Goal: Task Accomplishment & Management: Manage account settings

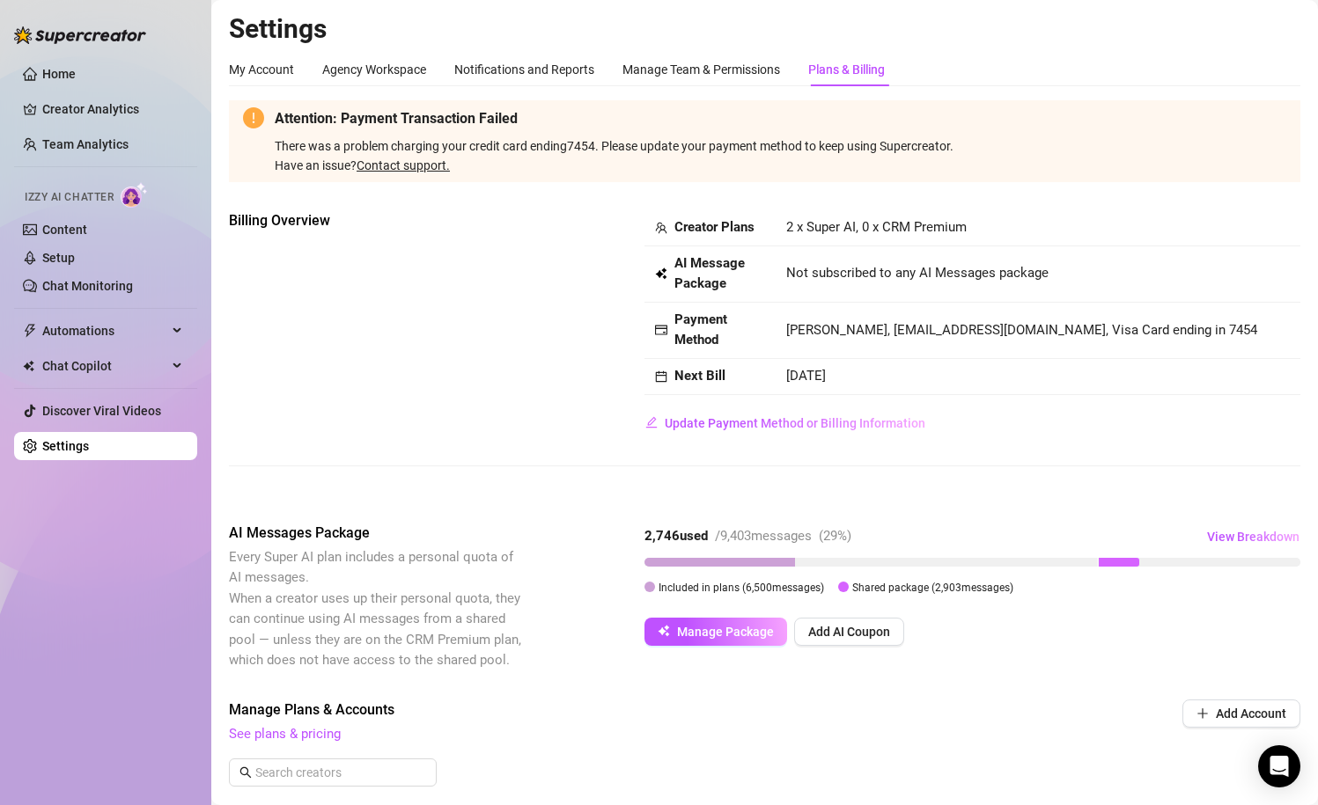
scroll to position [3, 0]
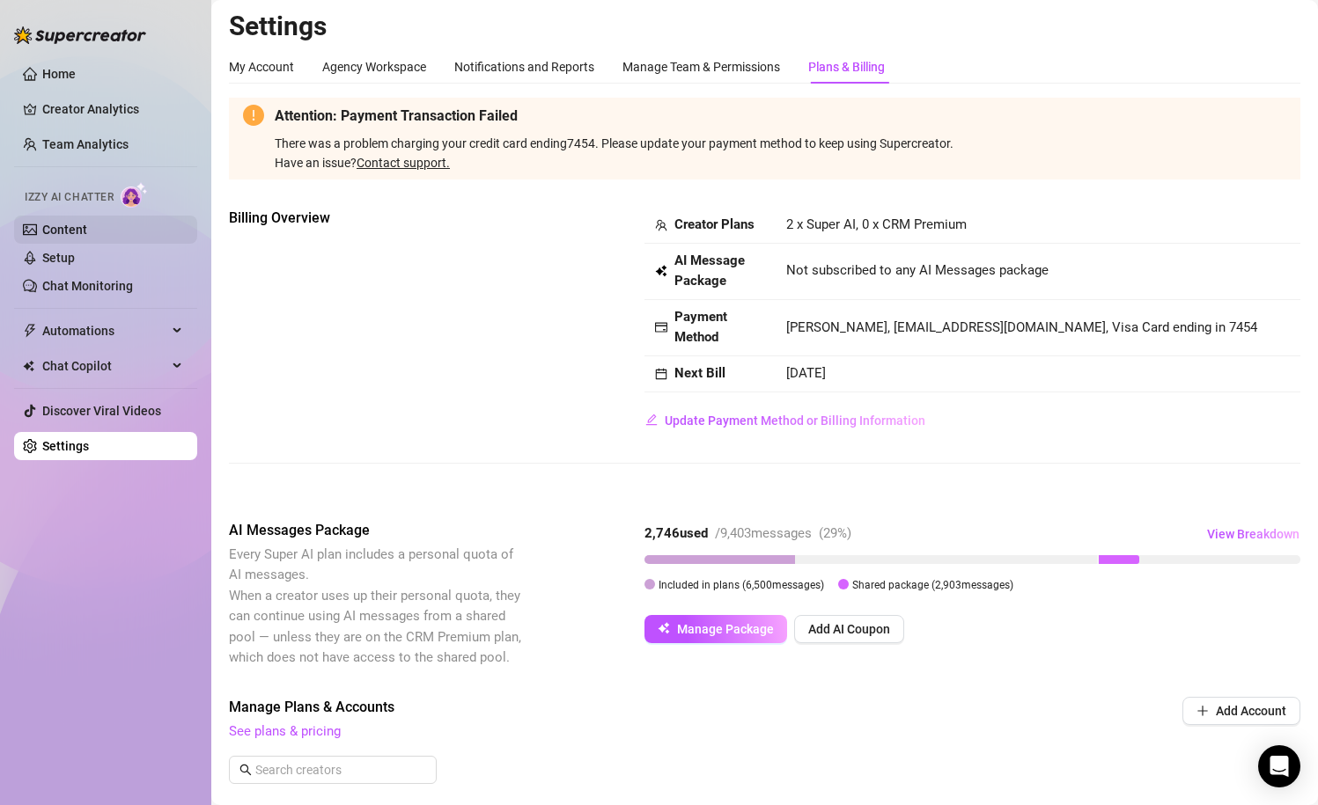
click at [87, 230] on link "Content" at bounding box center [64, 230] width 45 height 14
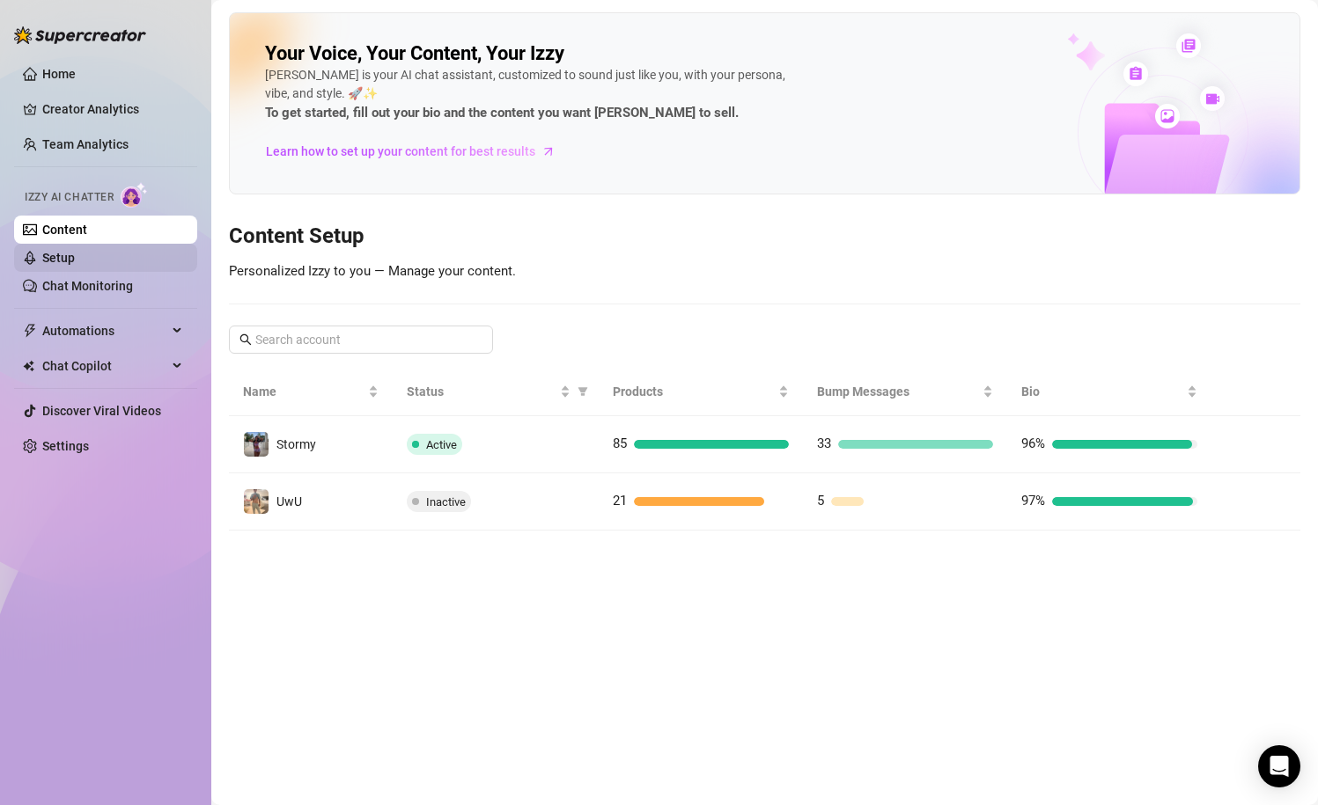
click at [75, 261] on link "Setup" at bounding box center [58, 258] width 33 height 14
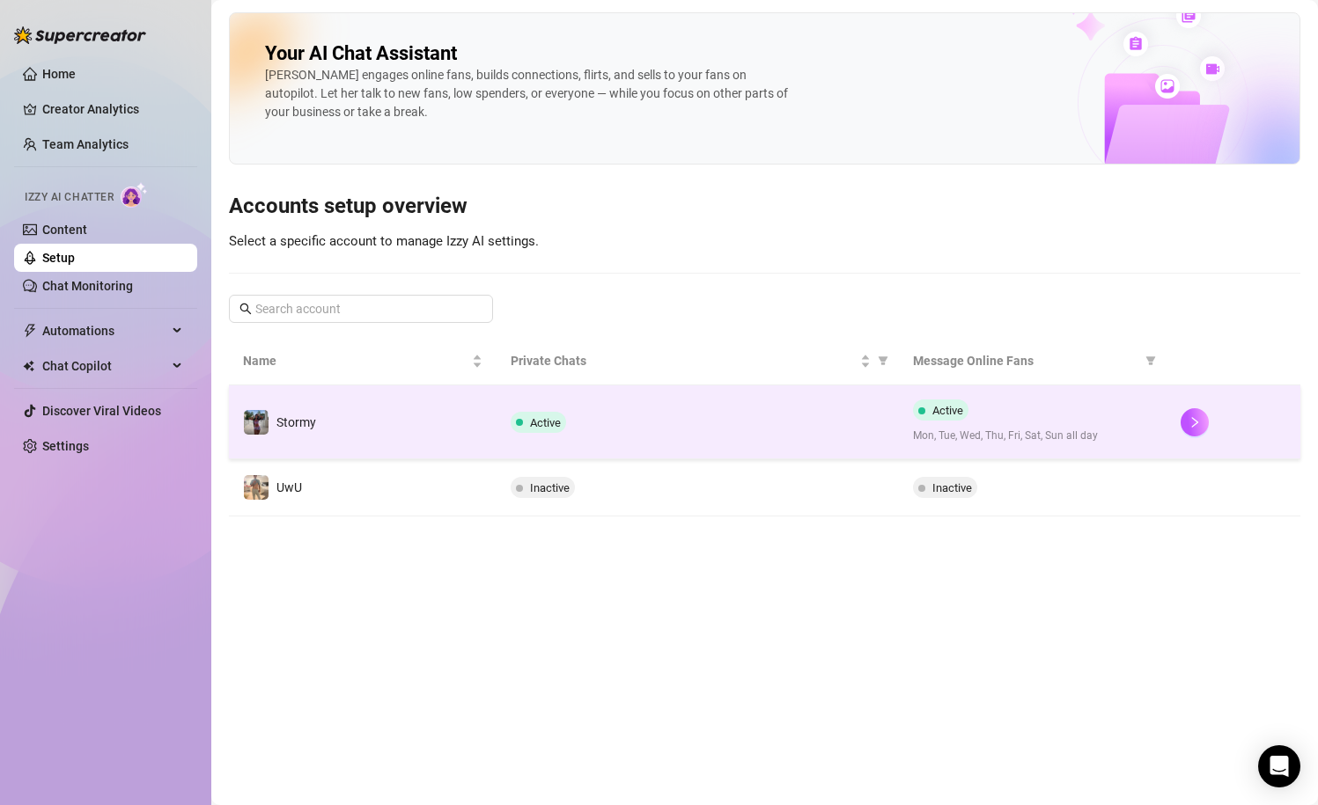
click at [624, 419] on div "Active" at bounding box center [696, 422] width 373 height 21
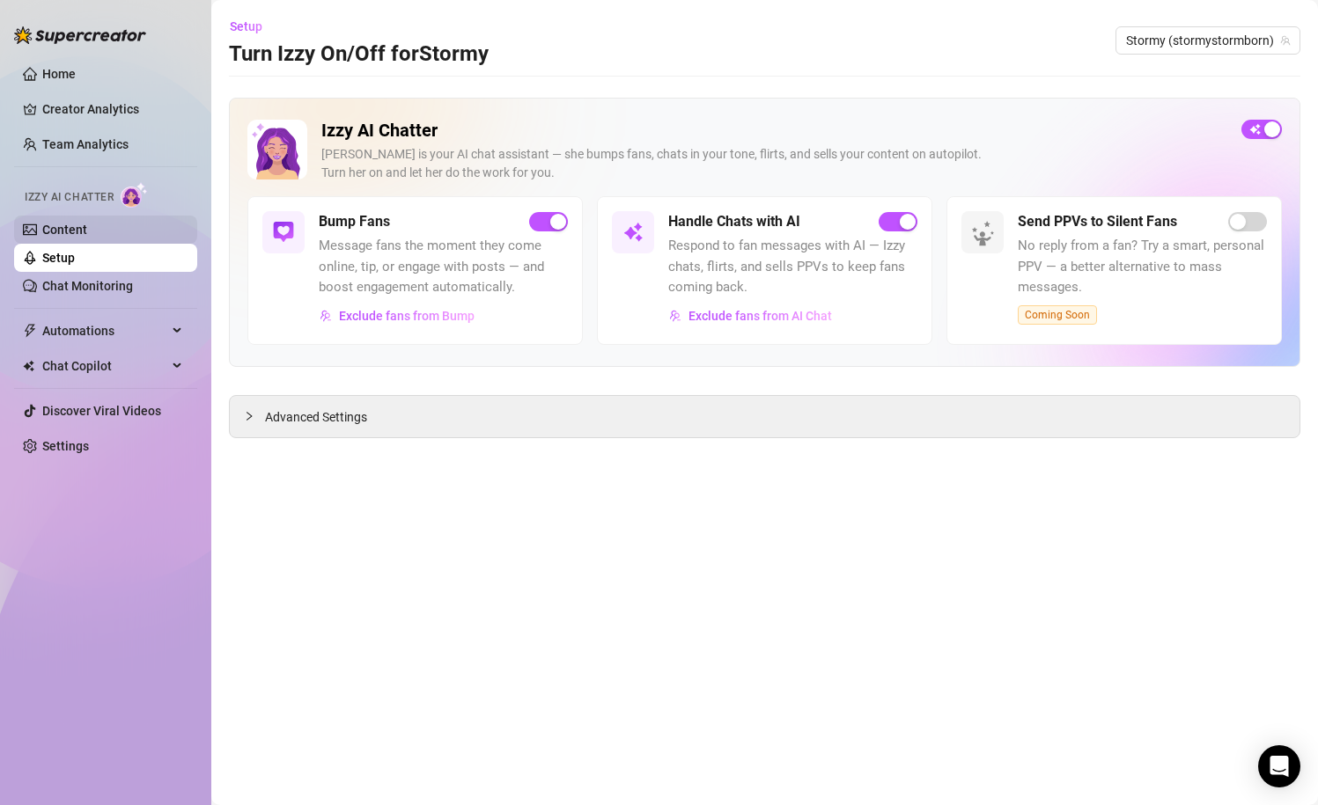
click at [87, 223] on link "Content" at bounding box center [64, 230] width 45 height 14
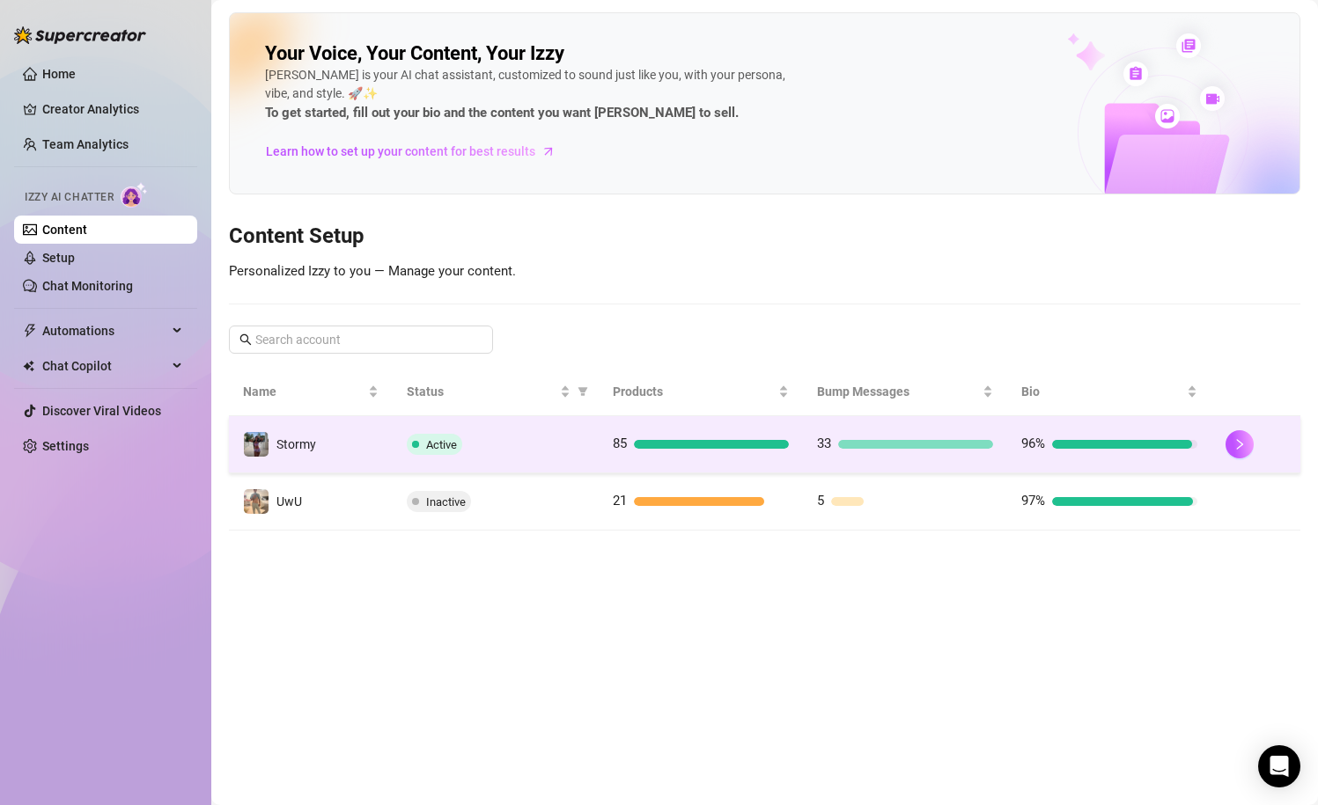
click at [577, 446] on div "Active" at bounding box center [496, 444] width 178 height 21
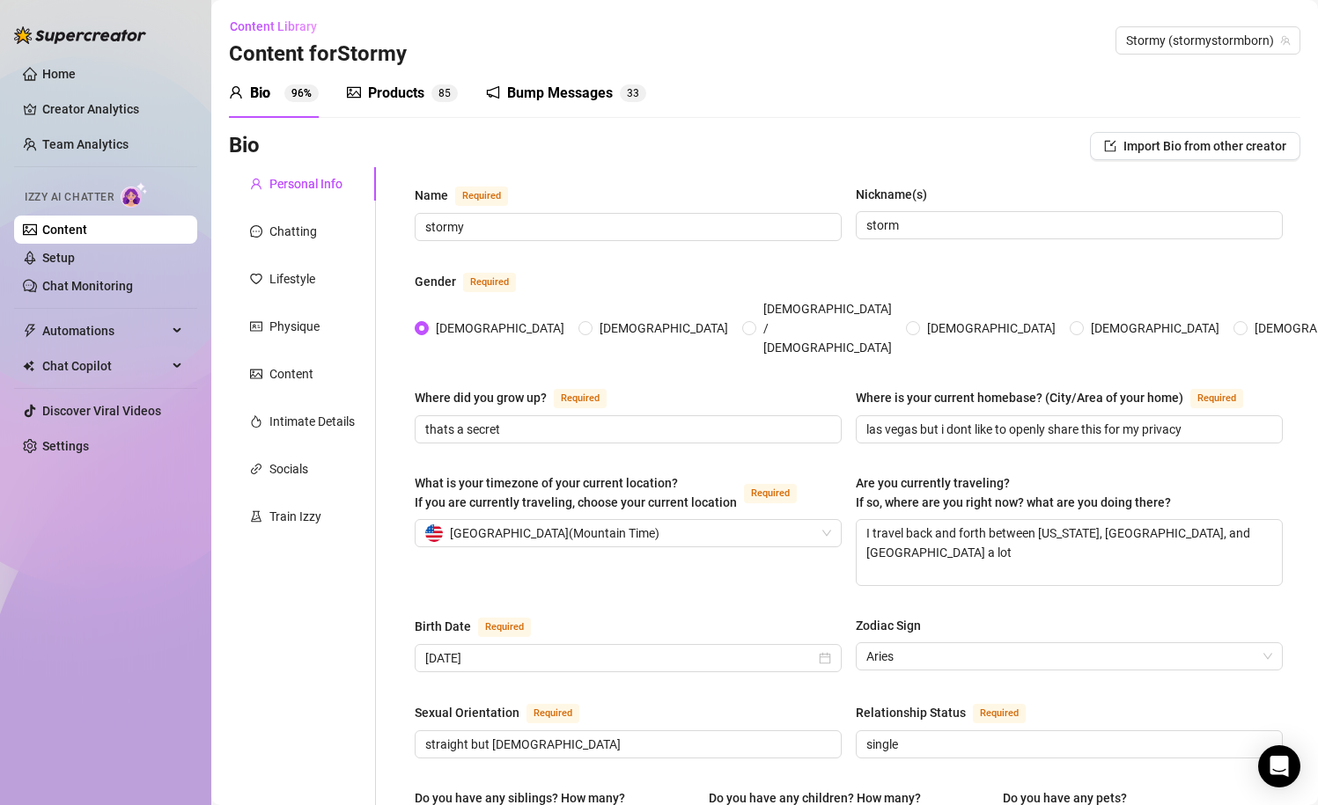
click at [402, 90] on div "Products" at bounding box center [396, 93] width 56 height 21
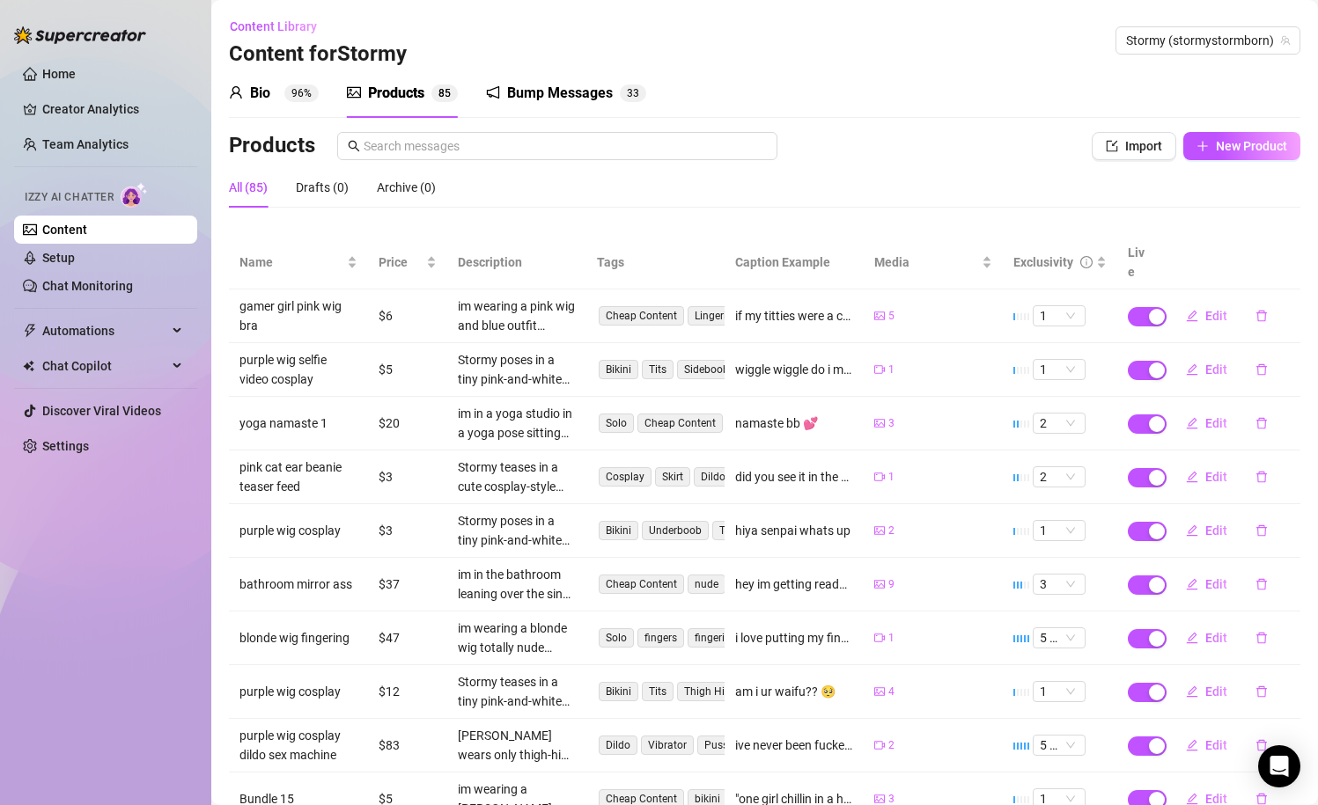
click at [271, 80] on div "Bio 96%" at bounding box center [274, 93] width 90 height 49
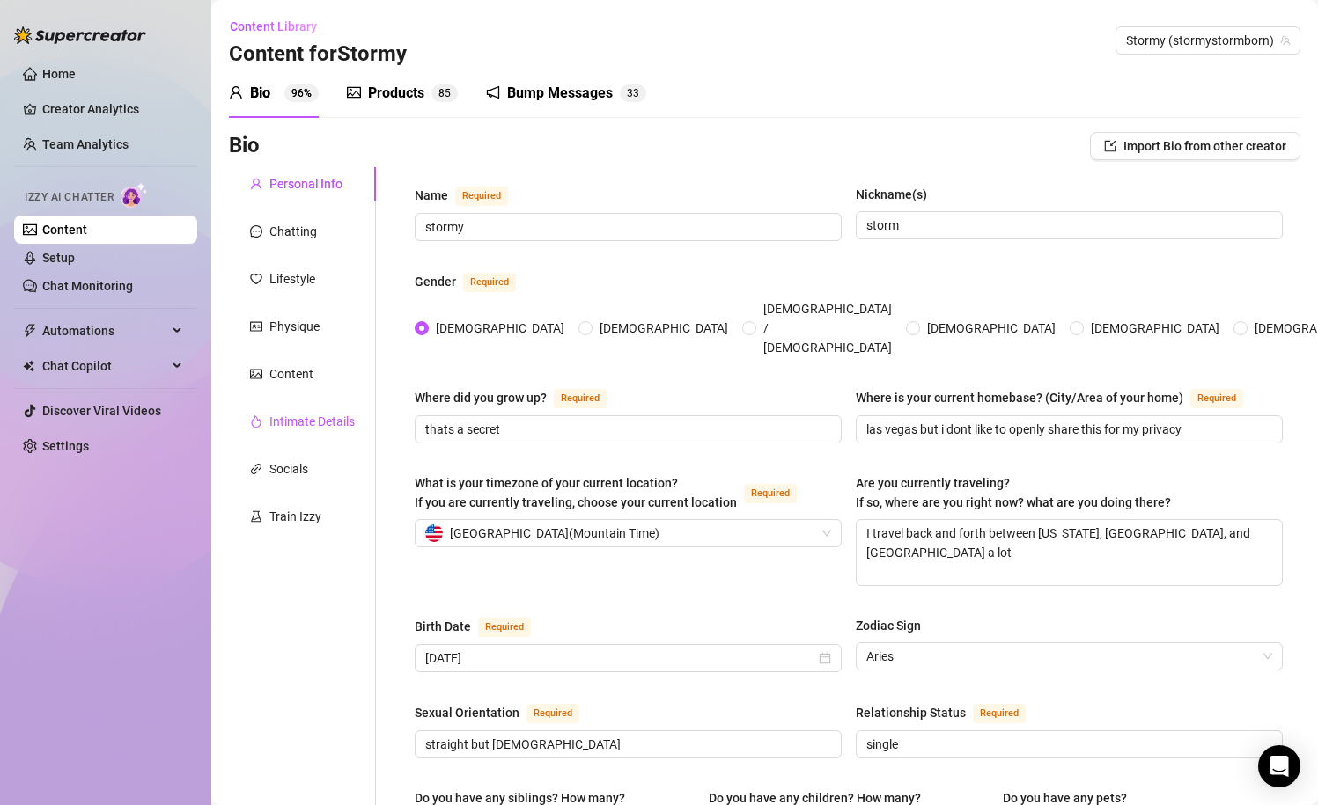
click at [303, 421] on div "Intimate Details" at bounding box center [311, 421] width 85 height 19
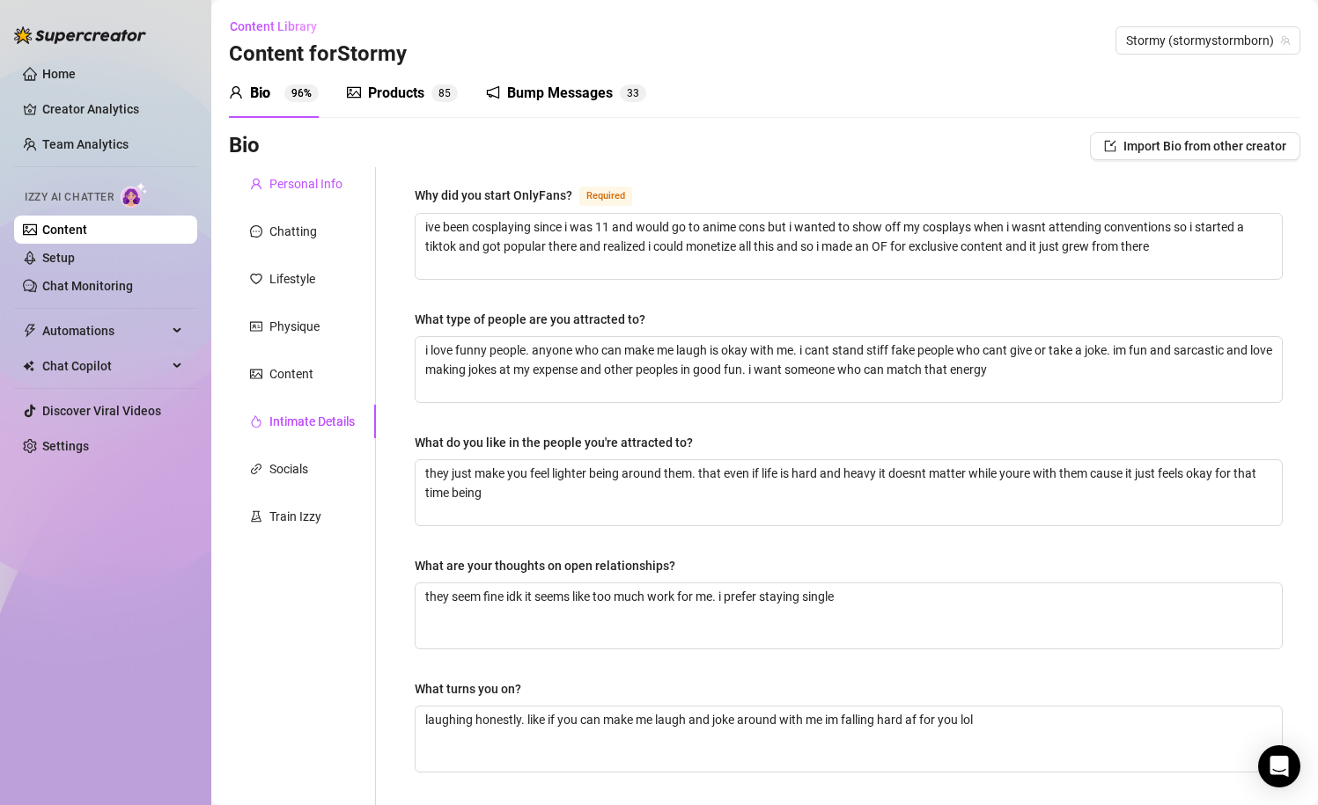
click at [317, 188] on div "Personal Info" at bounding box center [305, 183] width 73 height 19
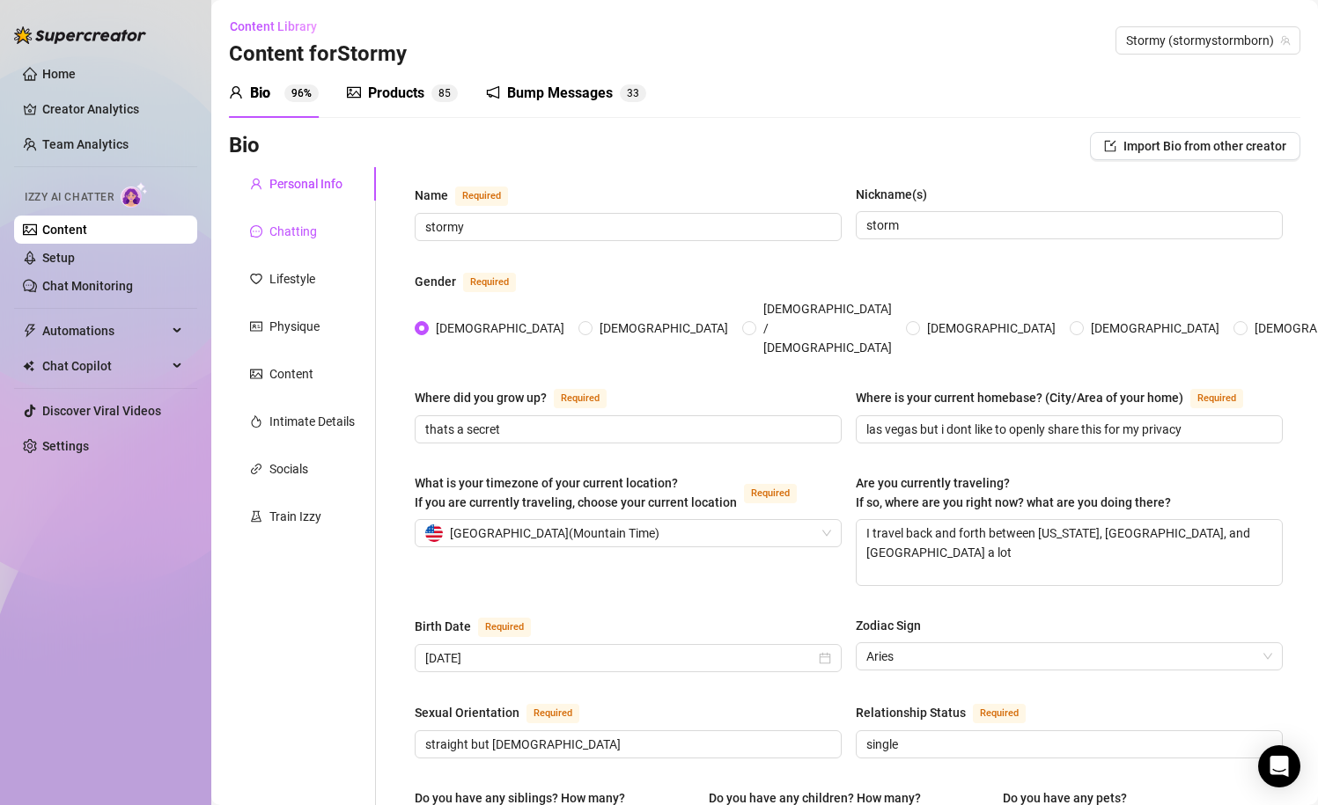
click at [293, 231] on div "Chatting" at bounding box center [293, 231] width 48 height 19
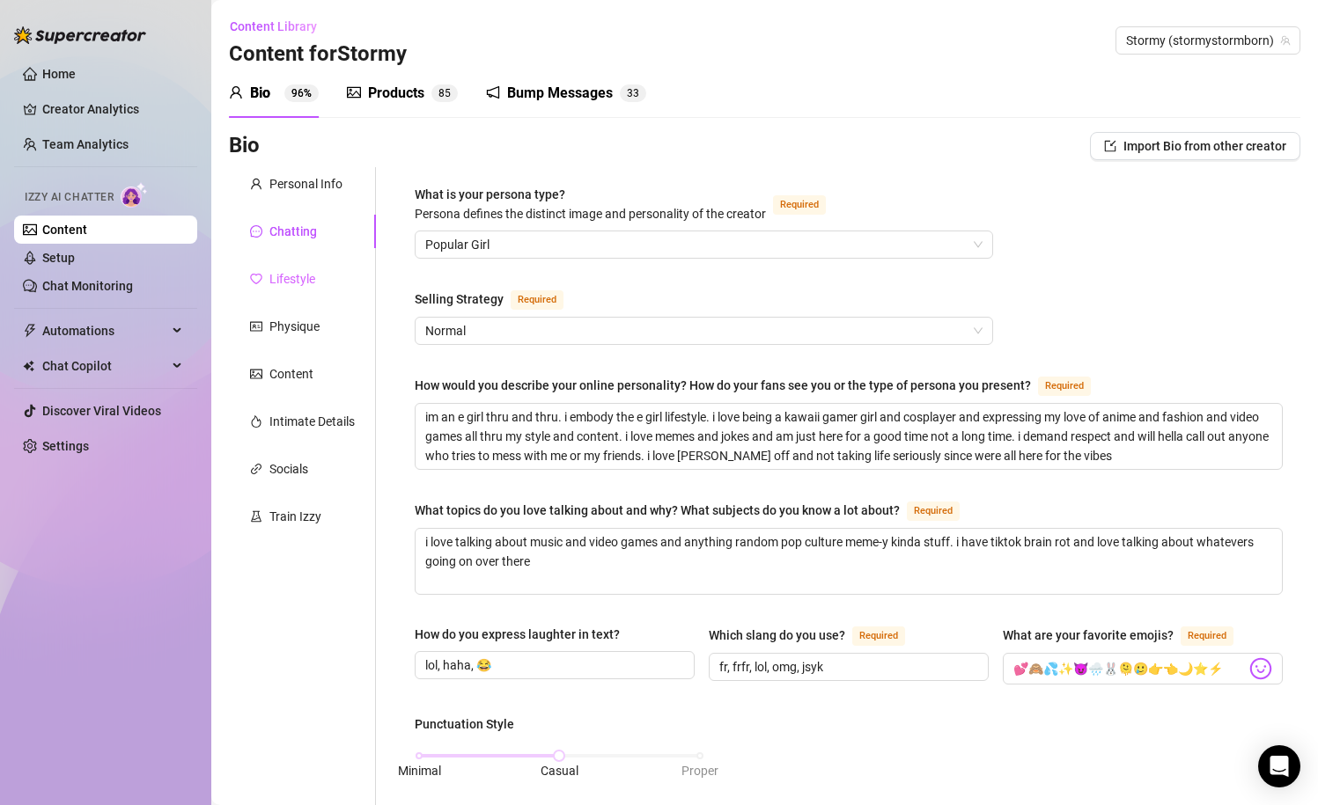
click at [344, 288] on div "Lifestyle" at bounding box center [302, 278] width 147 height 33
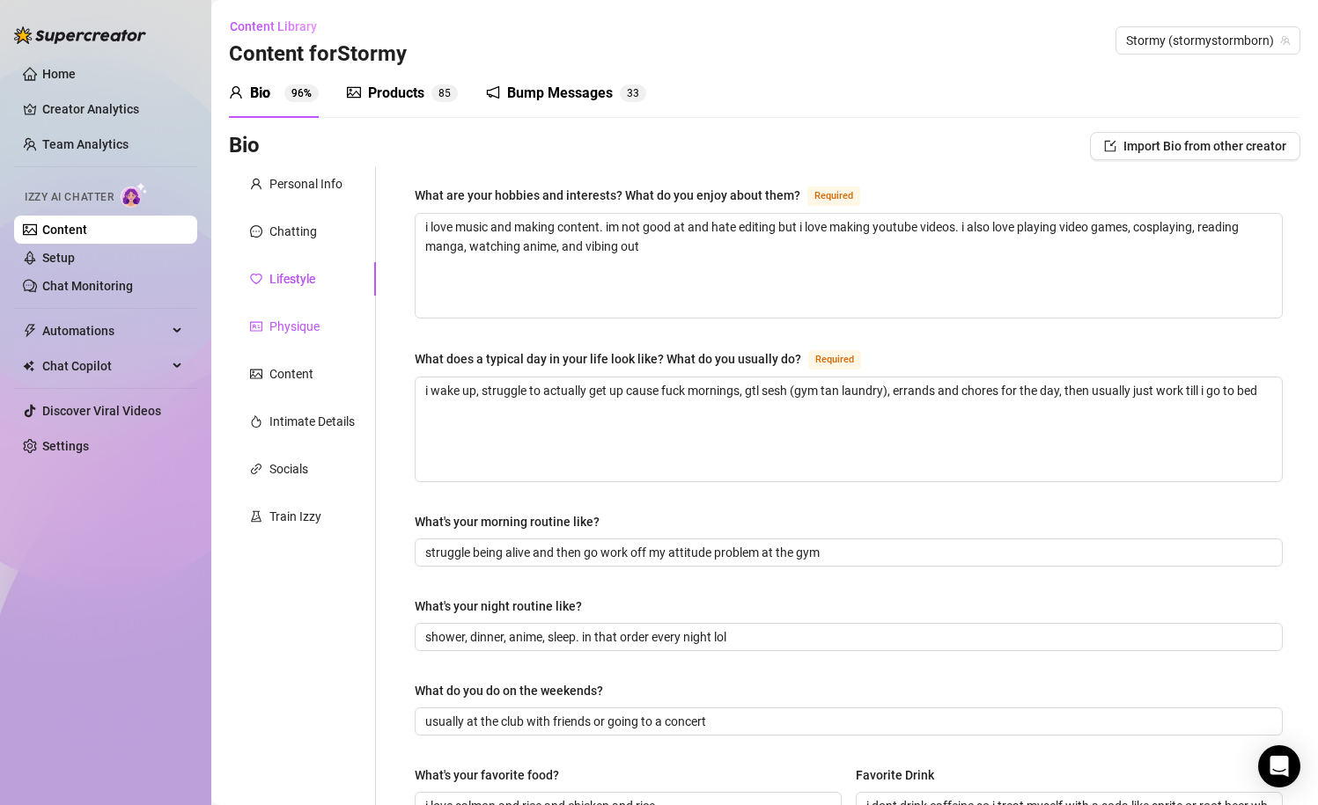
click at [307, 323] on div "Physique" at bounding box center [294, 326] width 50 height 19
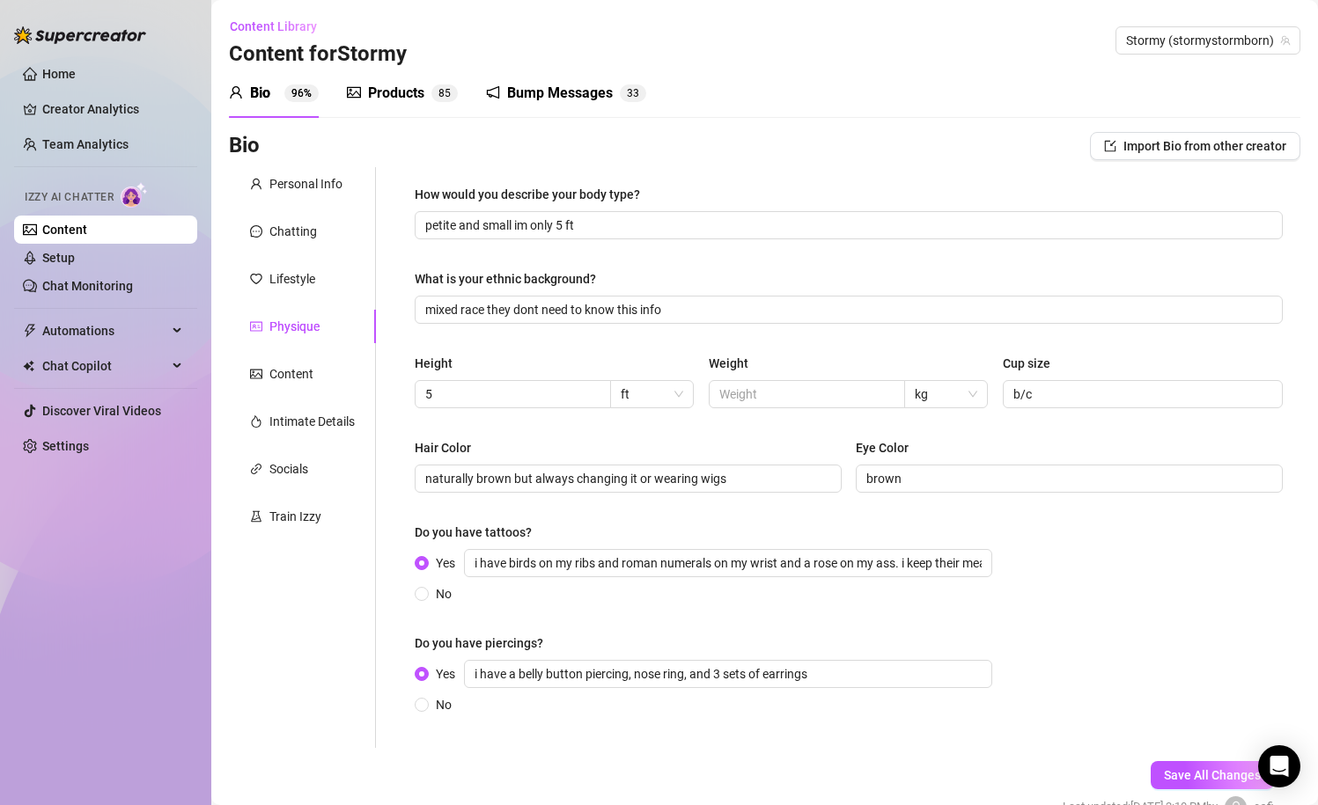
click at [322, 352] on div "Personal Info Chatting Lifestyle Physique Content Intimate Details Socials Trai…" at bounding box center [302, 457] width 147 height 581
click at [322, 375] on div "Content" at bounding box center [302, 373] width 147 height 33
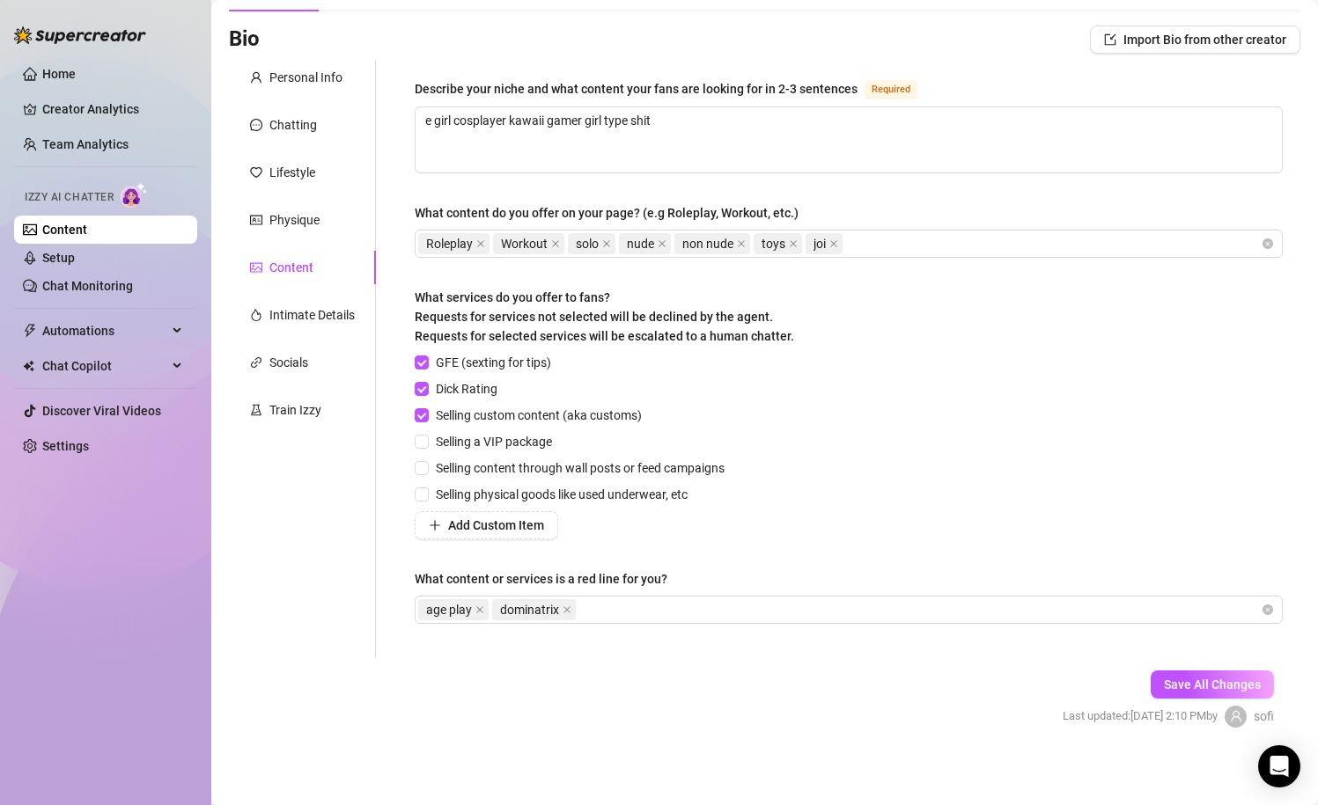
scroll to position [112, 0]
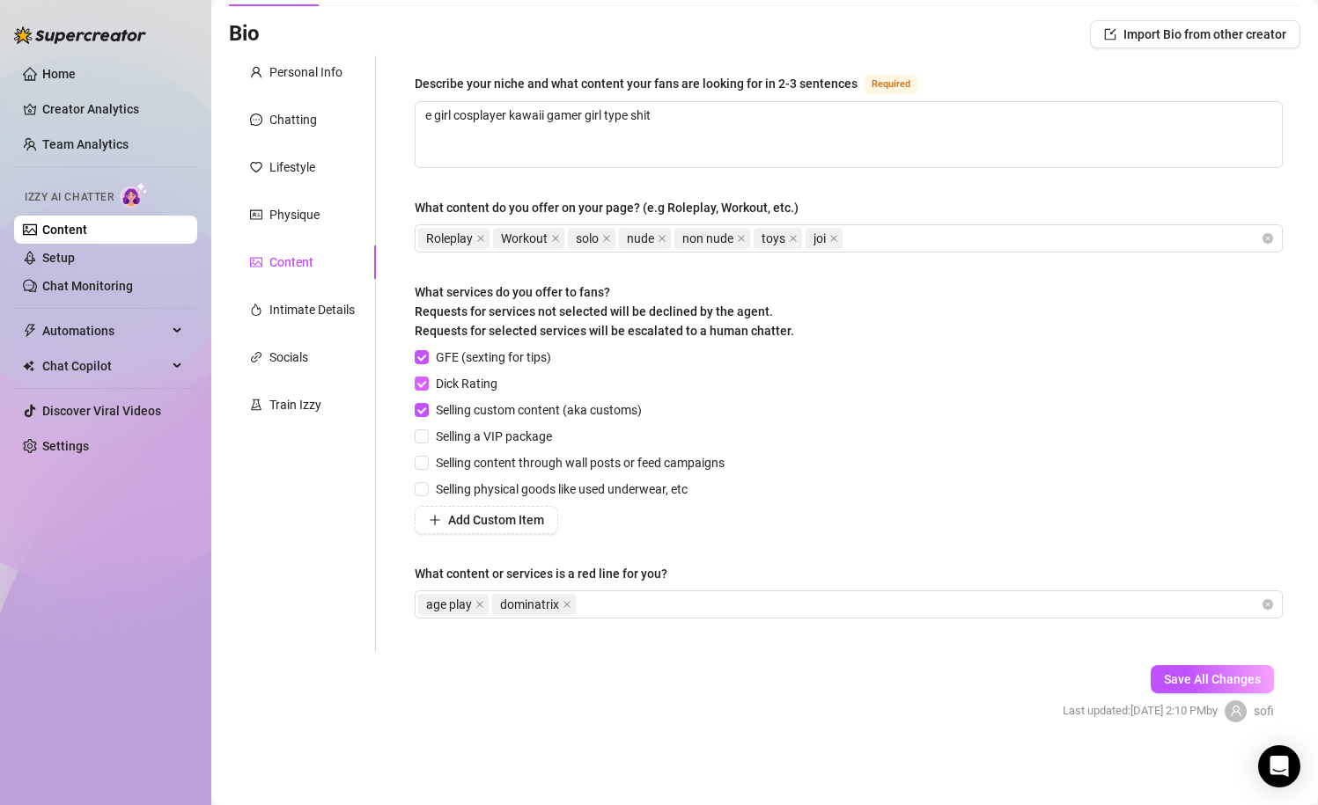
click at [421, 386] on input "Dick Rating" at bounding box center [421, 383] width 12 height 12
checkbox input "false"
click at [507, 430] on span "Selling a VIP package" at bounding box center [494, 436] width 130 height 19
click at [427, 430] on input "Selling a VIP package" at bounding box center [421, 436] width 12 height 12
click at [419, 430] on input "Selling a VIP package" at bounding box center [421, 436] width 12 height 12
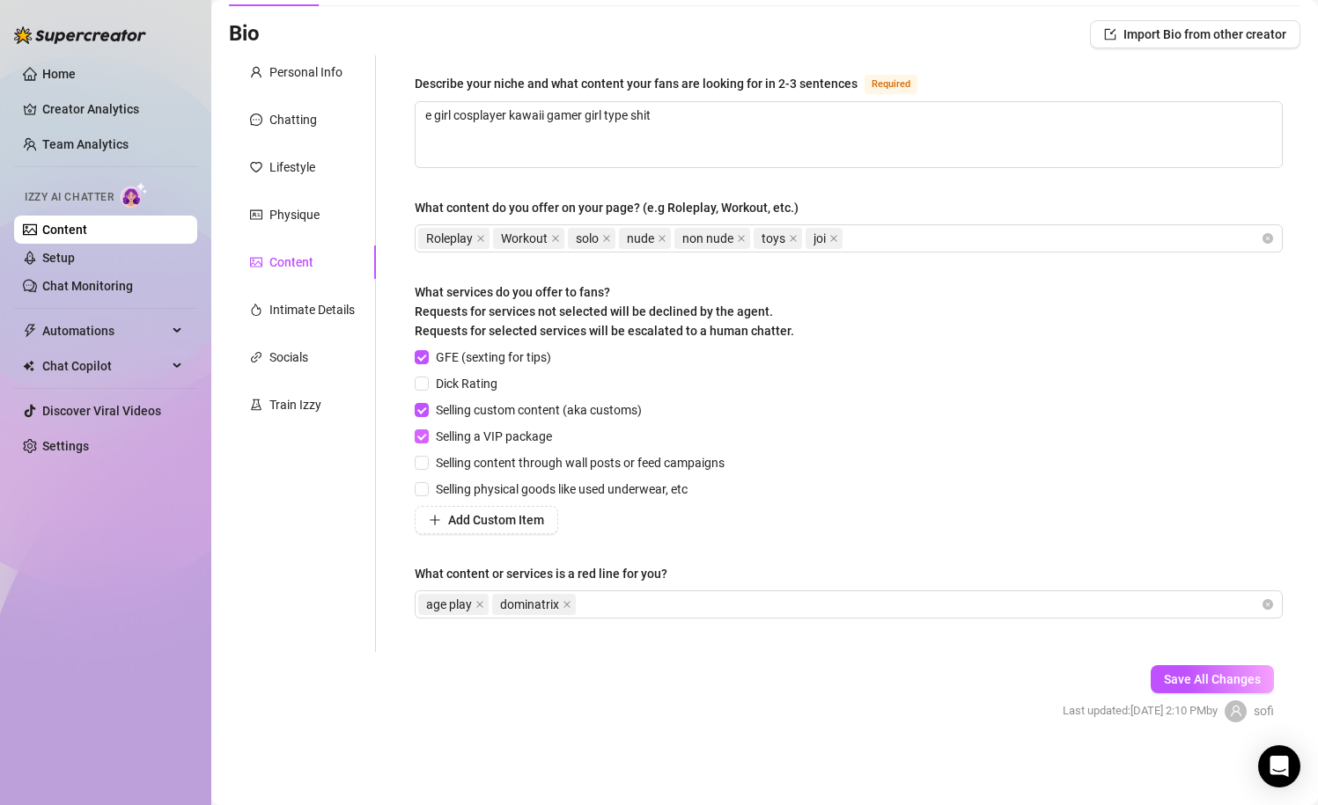
checkbox input "false"
click at [516, 535] on div "Describe your niche and what content your fans are looking for in 2-3 sentences…" at bounding box center [849, 354] width 868 height 562
click at [508, 518] on span "Add Custom Item" at bounding box center [496, 520] width 96 height 14
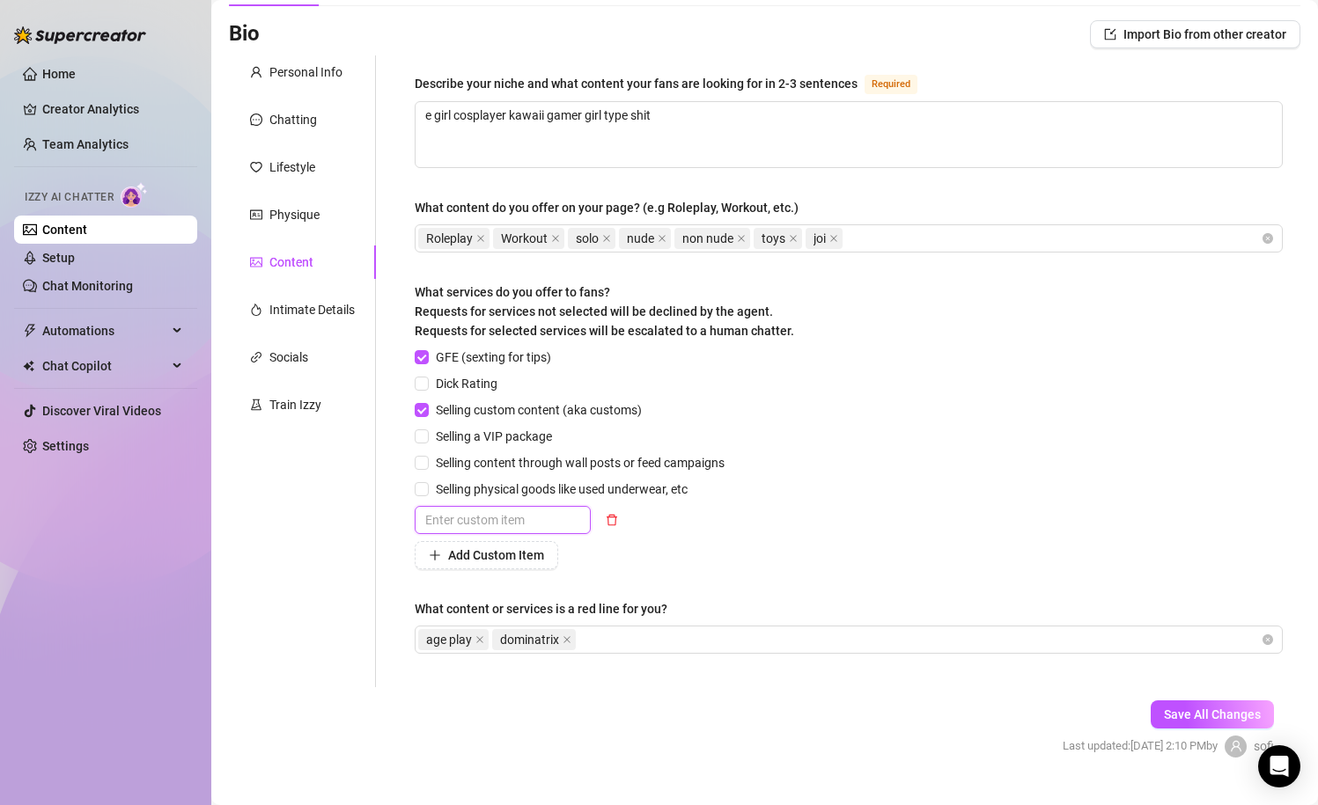
click at [508, 518] on input "text" at bounding box center [503, 520] width 176 height 28
type input "v"
click at [422, 430] on input "Selling a VIP package" at bounding box center [421, 436] width 12 height 12
checkbox input "true"
click at [679, 724] on form "Personal Info Chatting Lifestyle Physique Content Intimate Details Socials Trai…" at bounding box center [764, 421] width 1071 height 733
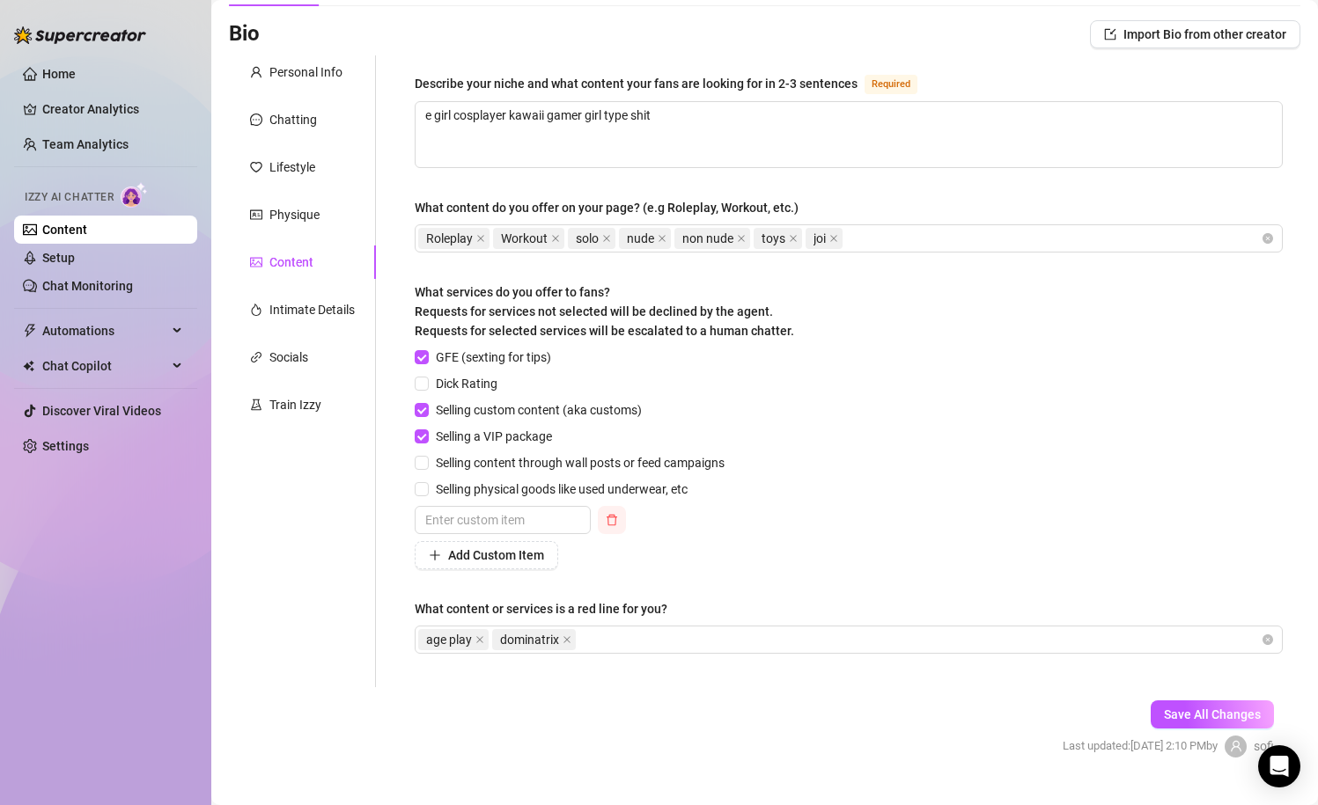
click at [612, 515] on icon "delete" at bounding box center [611, 519] width 11 height 11
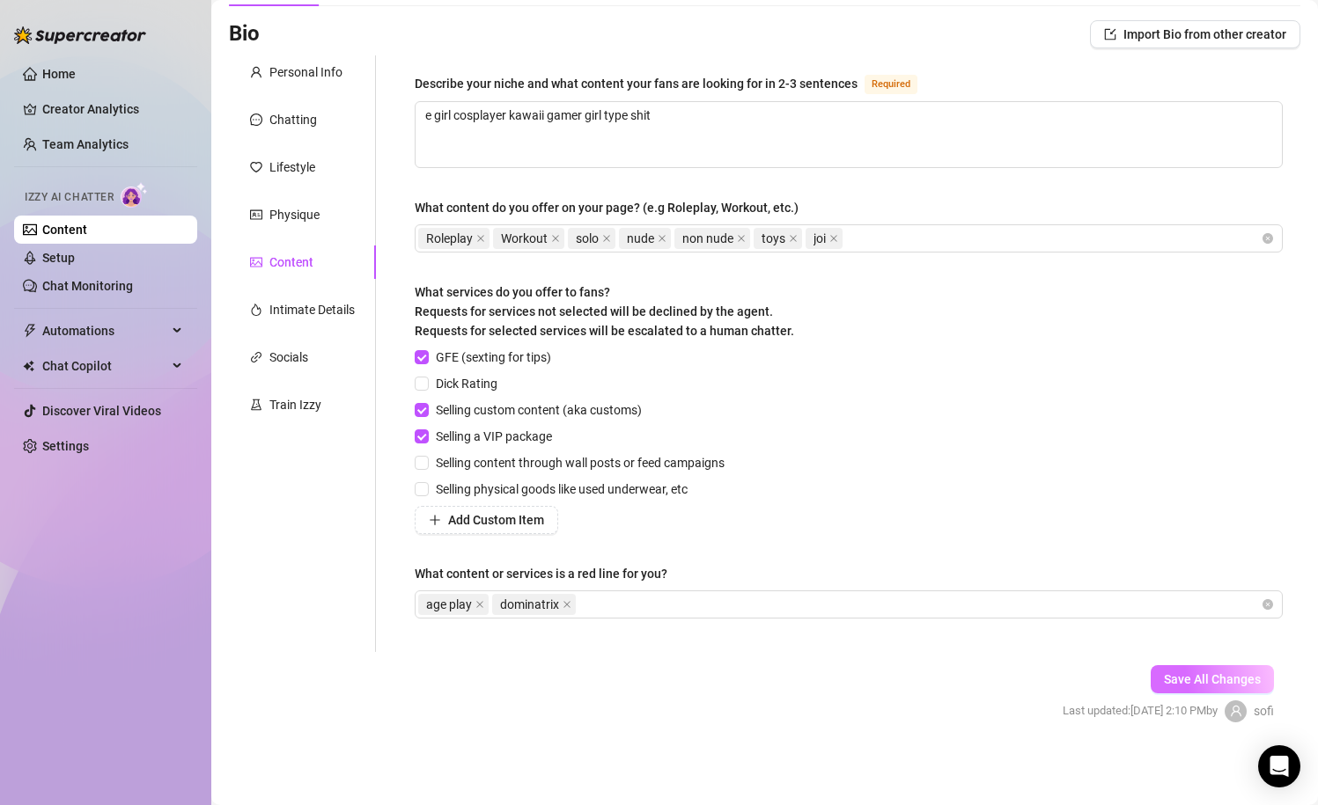
click at [1186, 678] on span "Save All Changes" at bounding box center [1212, 679] width 97 height 14
click at [299, 87] on div "Personal Info" at bounding box center [302, 71] width 147 height 33
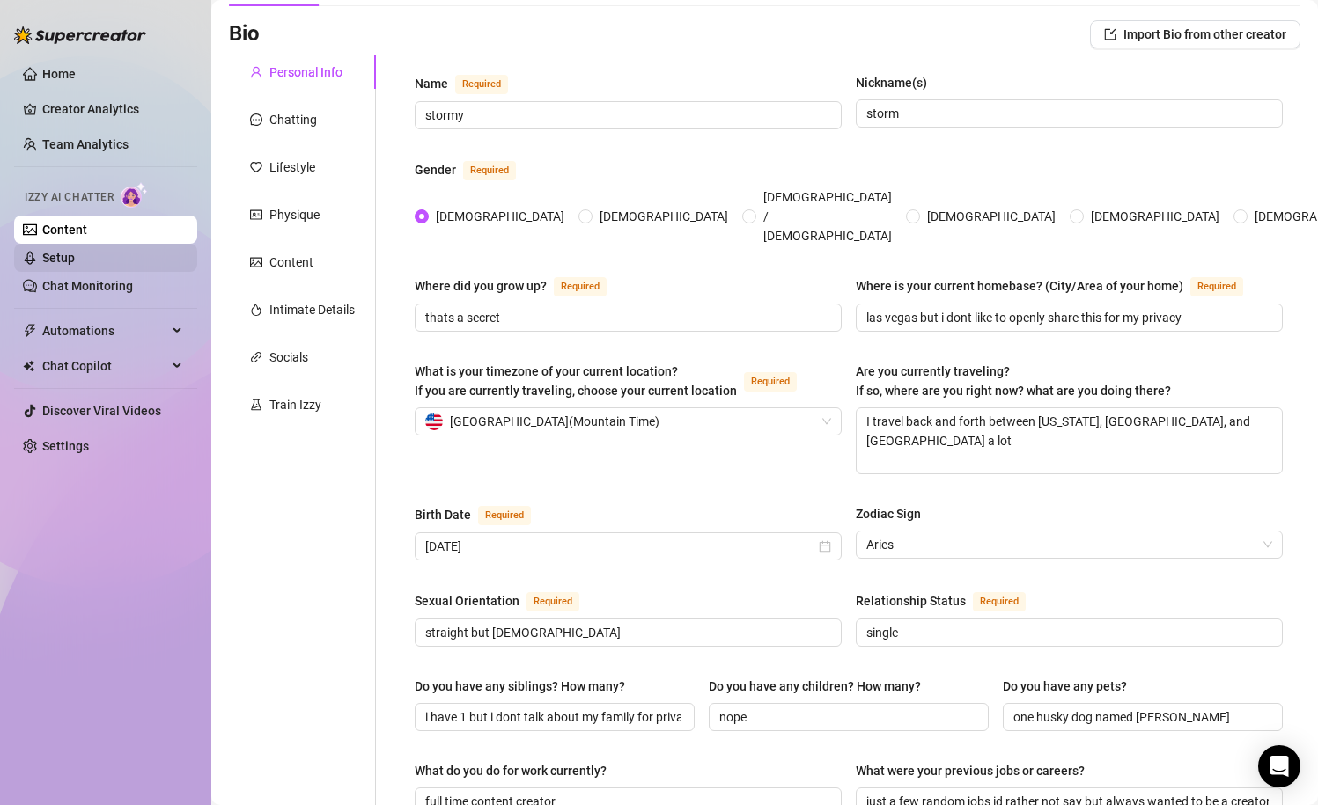
click at [75, 253] on link "Setup" at bounding box center [58, 258] width 33 height 14
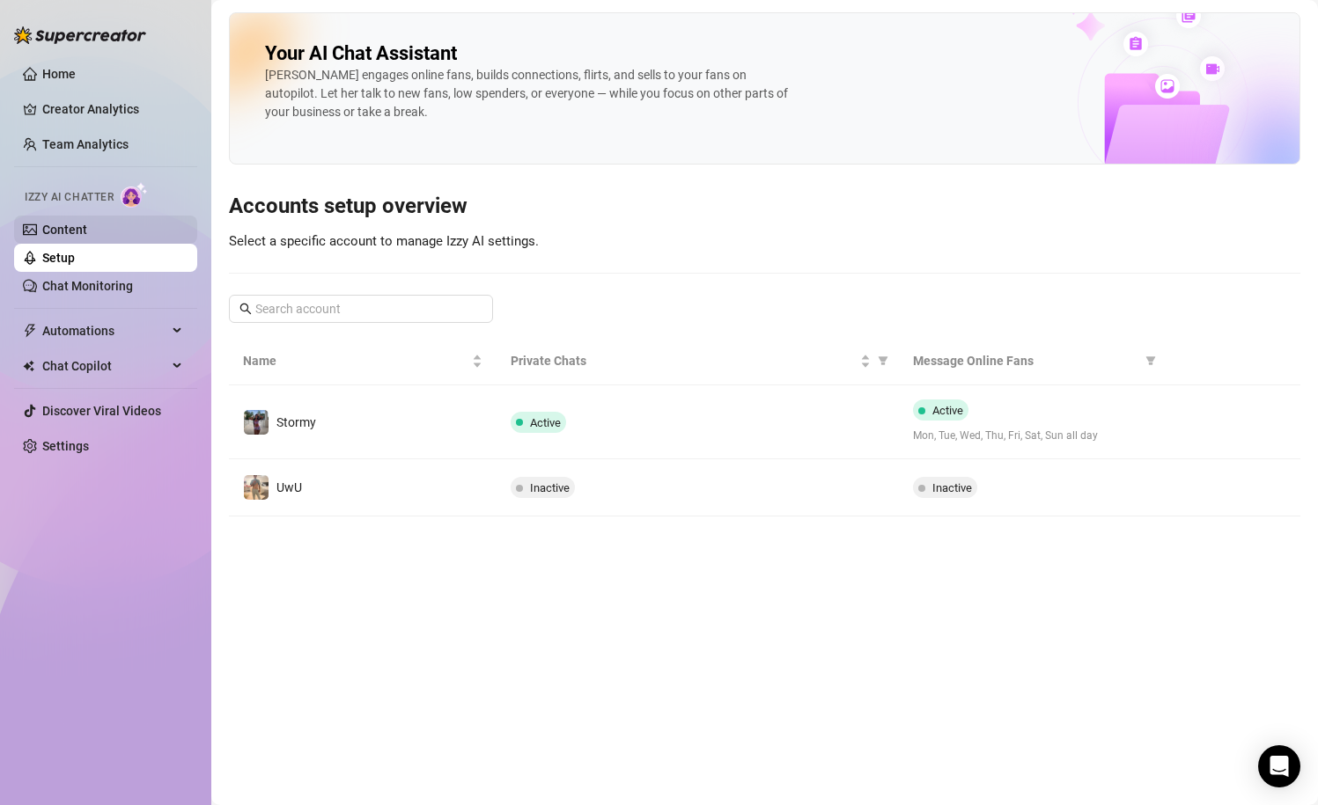
click at [87, 231] on link "Content" at bounding box center [64, 230] width 45 height 14
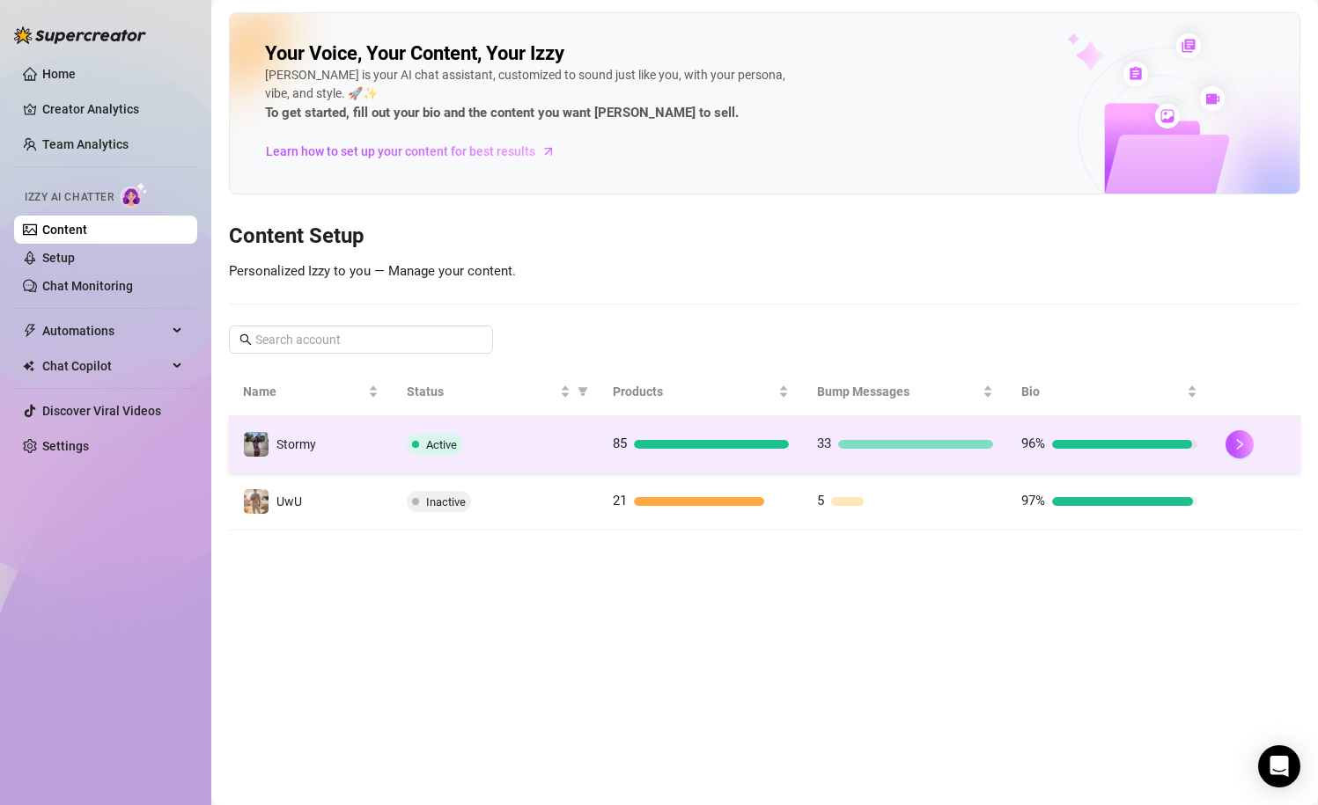
click at [571, 465] on td "Active" at bounding box center [496, 444] width 206 height 57
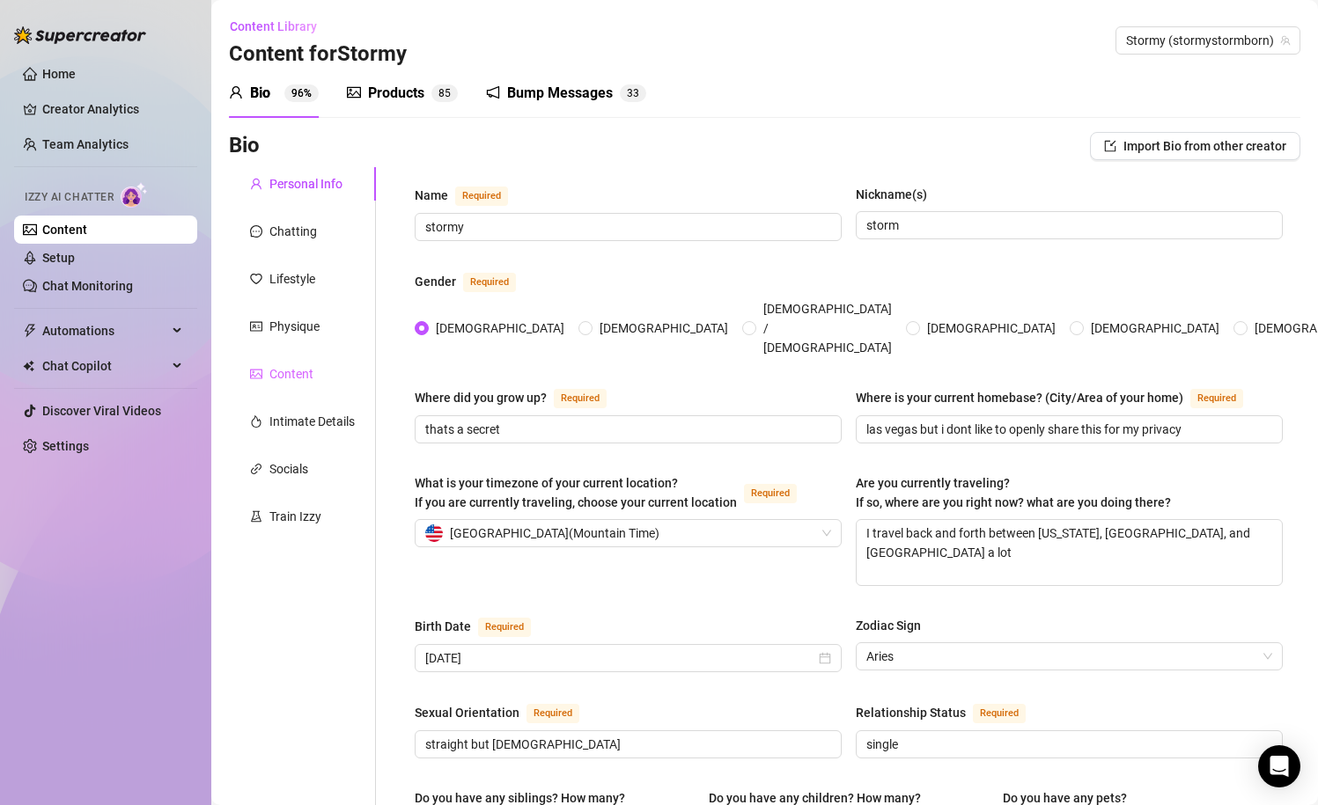
click at [305, 363] on div "Content" at bounding box center [302, 373] width 147 height 33
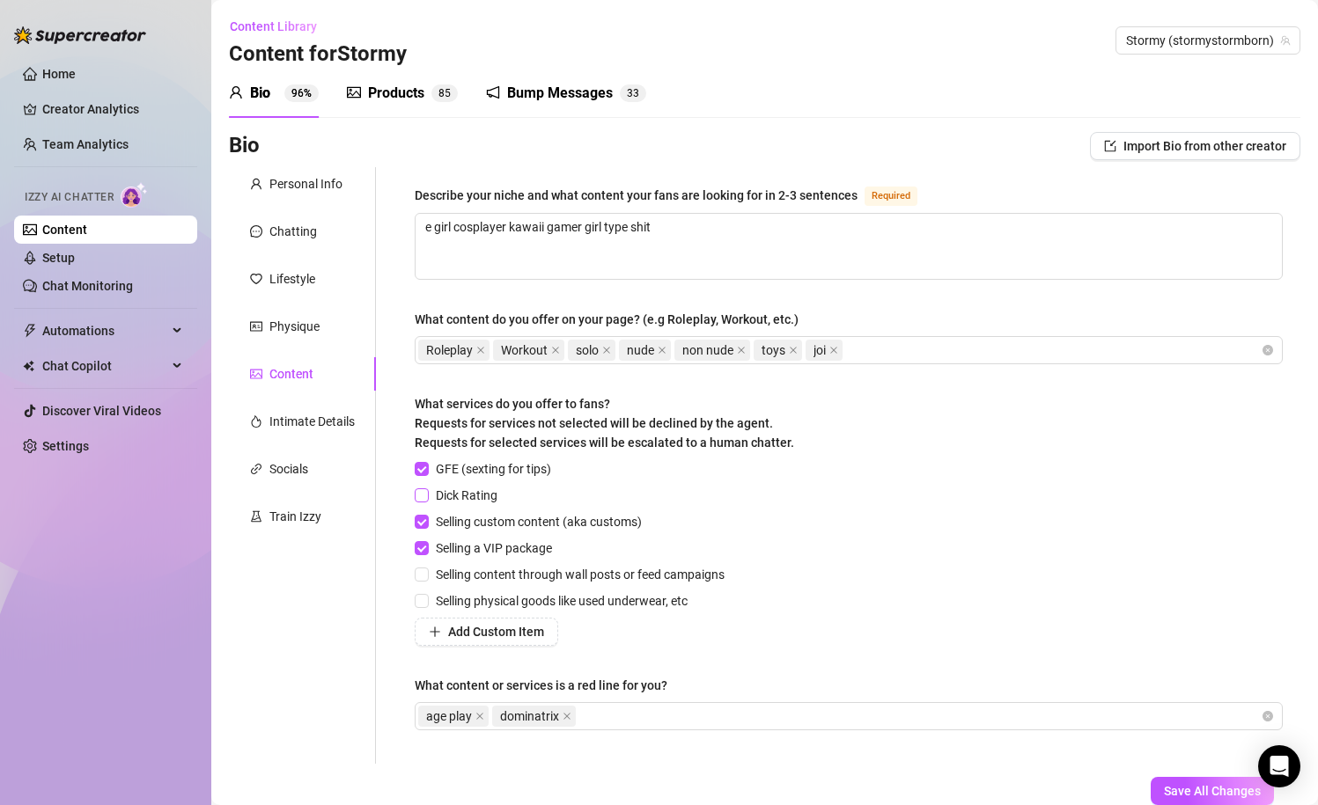
click at [422, 491] on input "Dick Rating" at bounding box center [421, 494] width 12 height 12
checkbox input "true"
click at [1162, 785] on button "Save All Changes" at bounding box center [1211, 791] width 123 height 28
